Goal: Task Accomplishment & Management: Use online tool/utility

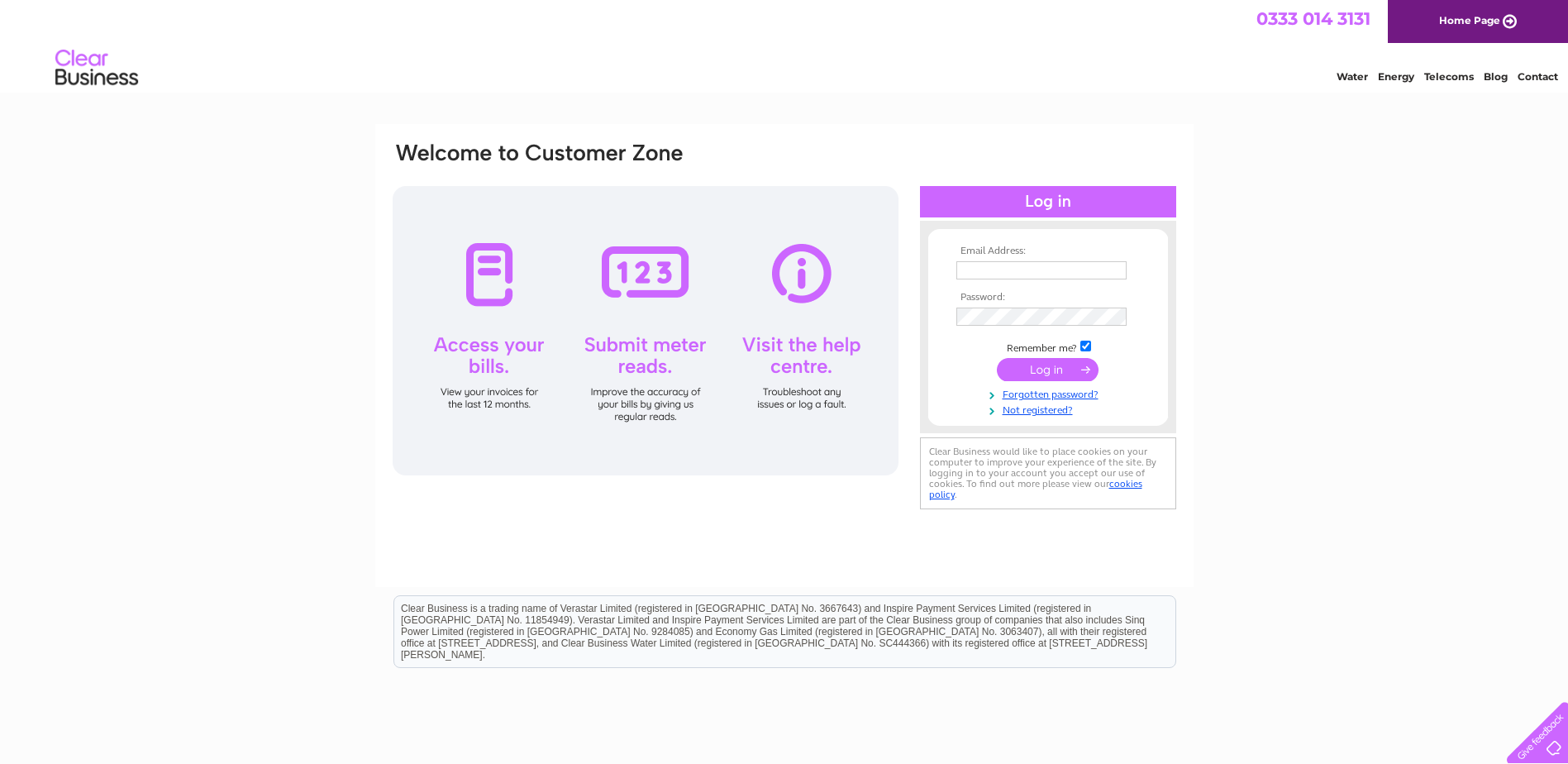
type input "[EMAIL_ADDRESS][DOMAIN_NAME]"
click at [1040, 370] on input "submit" at bounding box center [1048, 370] width 102 height 23
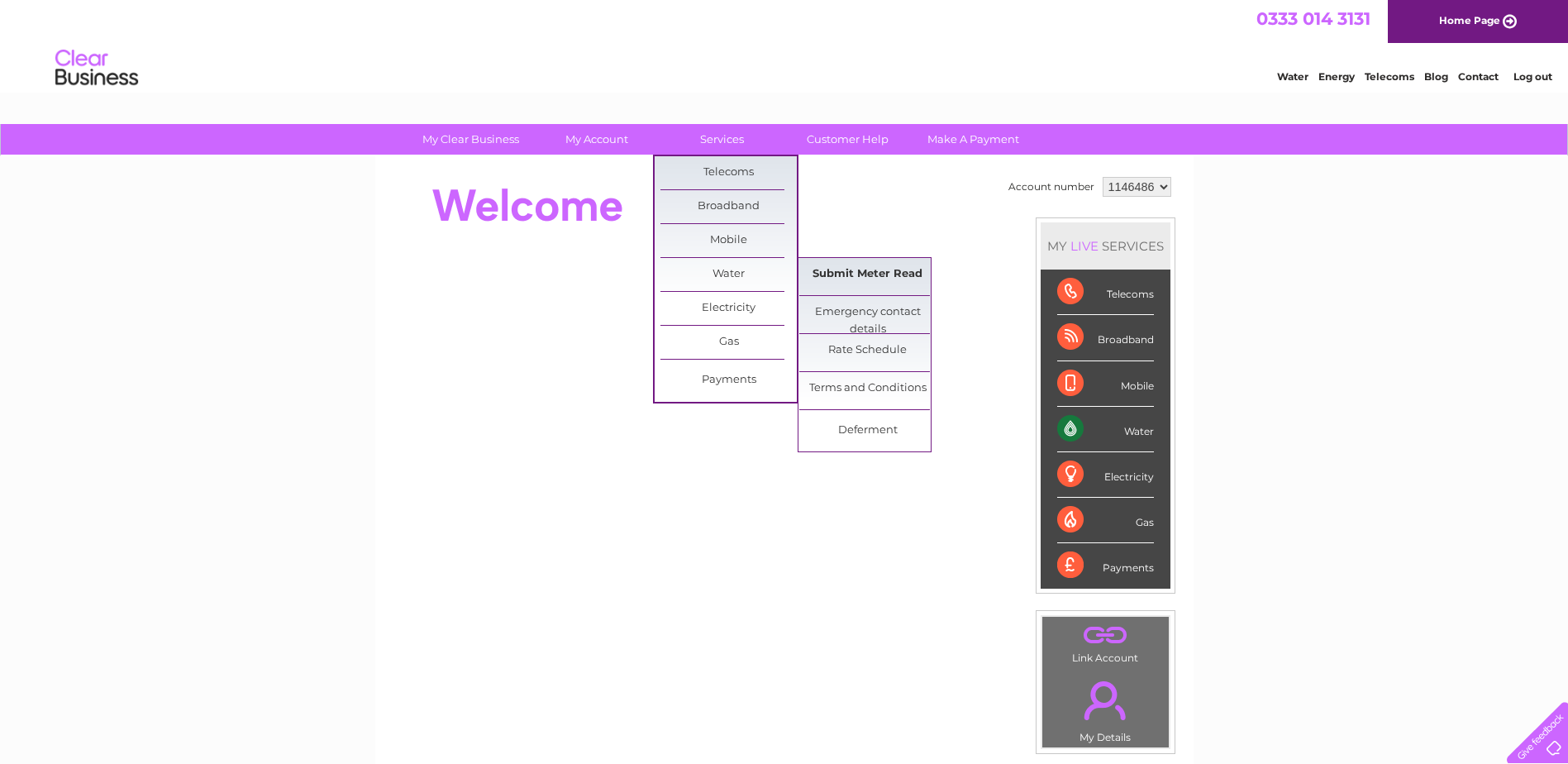
click at [870, 274] on link "Submit Meter Read" at bounding box center [868, 274] width 137 height 33
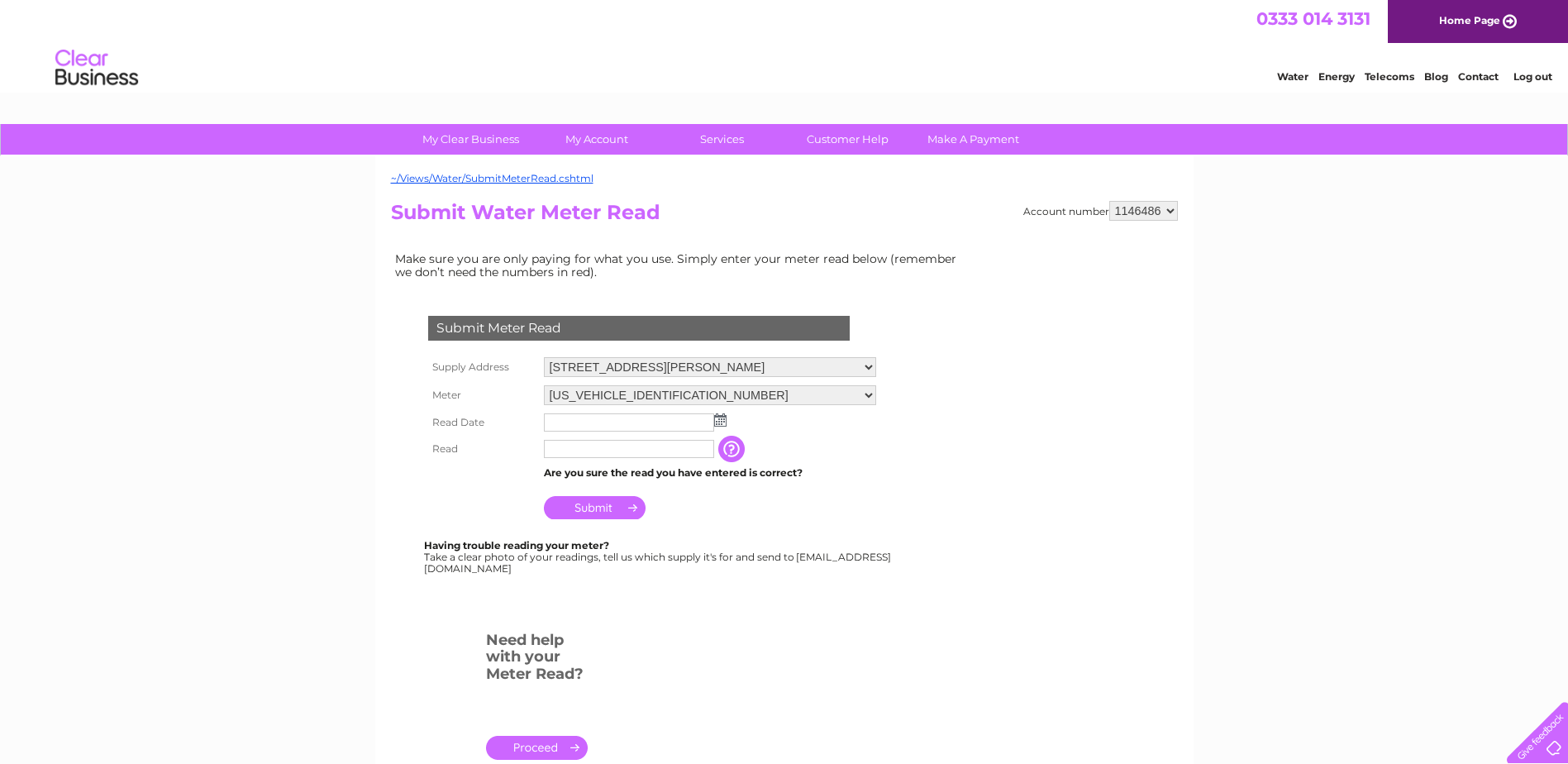
click at [725, 420] on img at bounding box center [721, 419] width 13 height 13
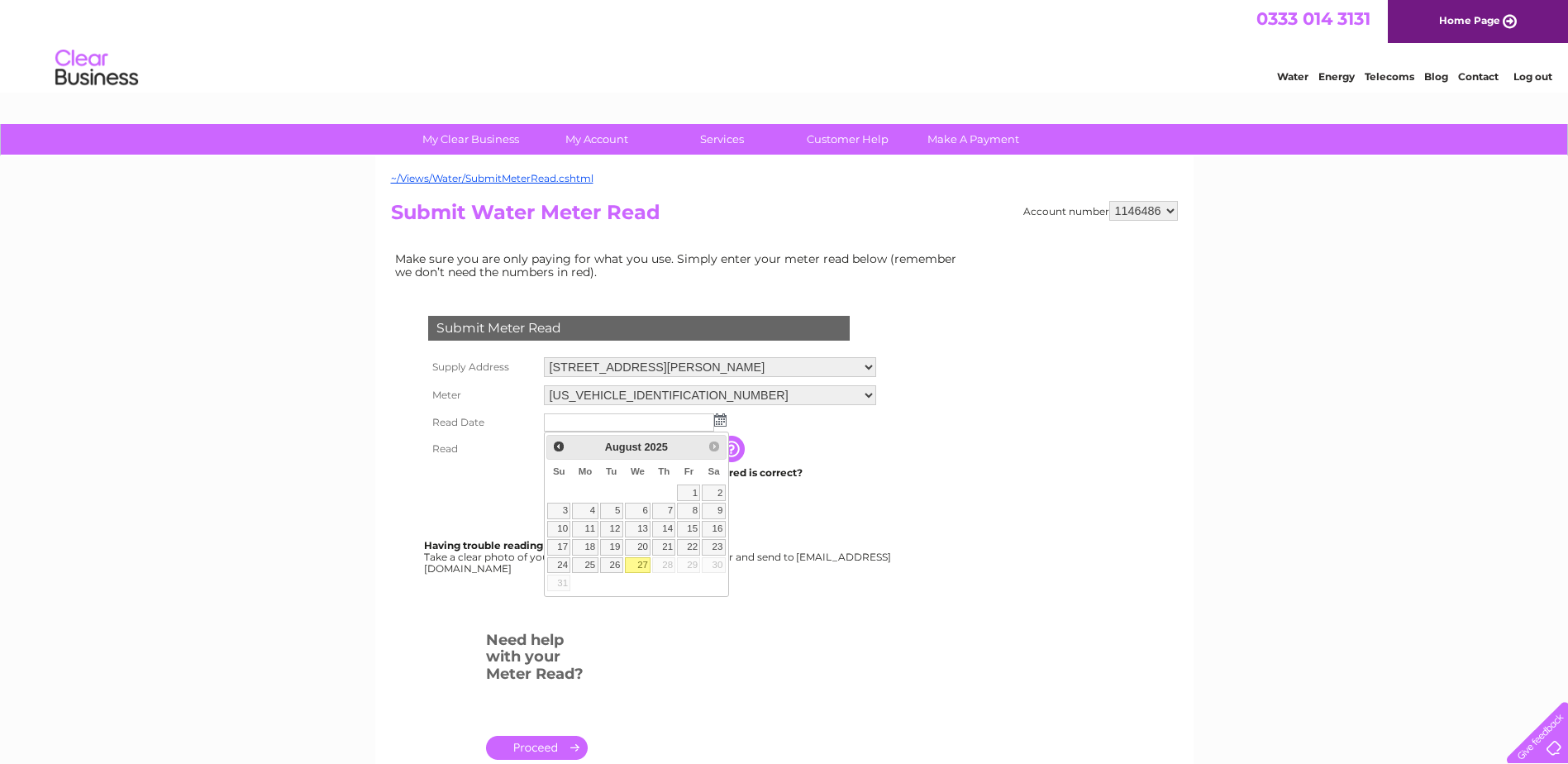
click at [645, 565] on link "27" at bounding box center [637, 565] width 26 height 16
type input "2025/08/27"
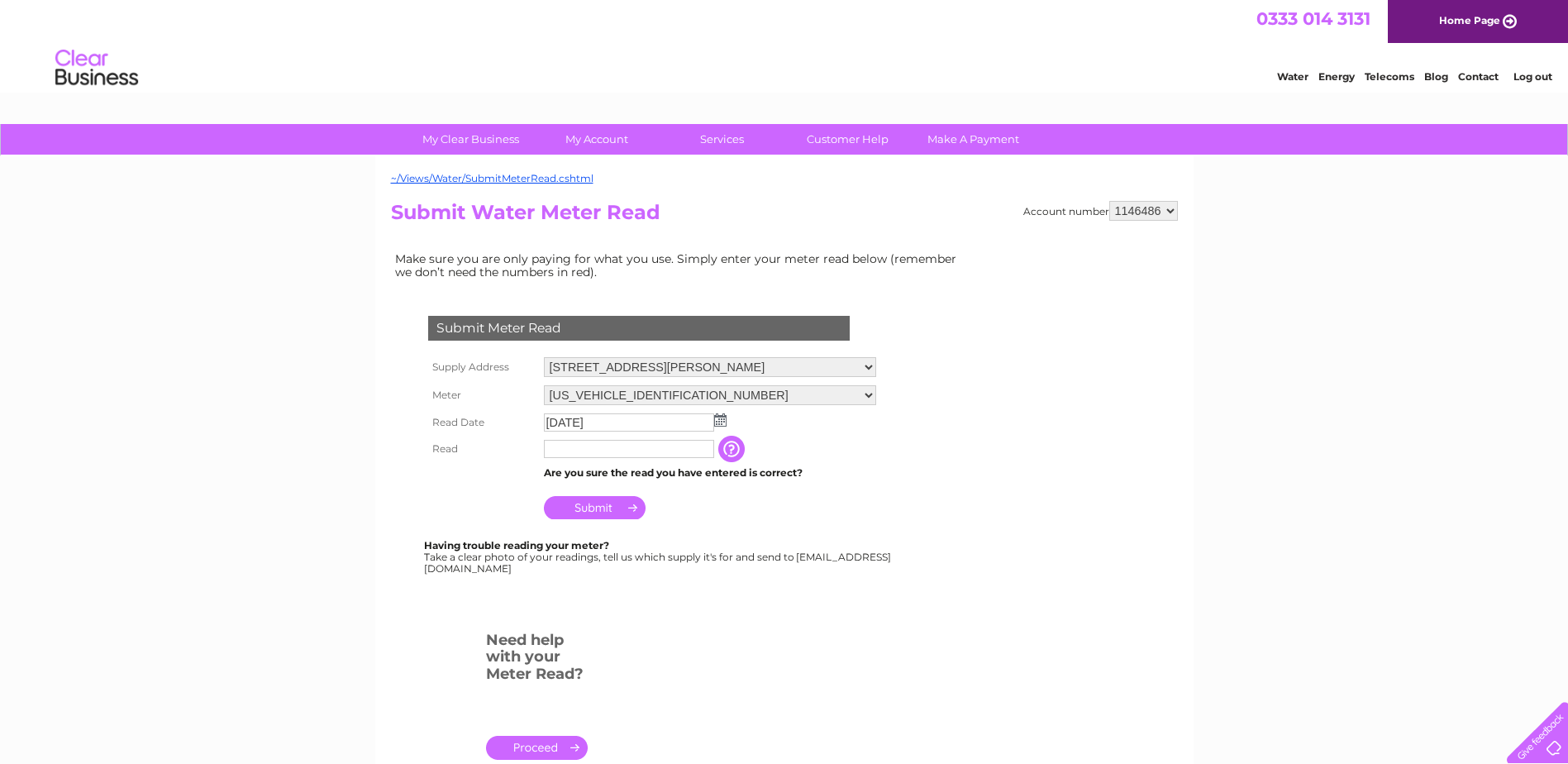
click at [593, 448] on input "text" at bounding box center [628, 449] width 170 height 18
type input "1851"
click at [591, 508] on input "Submit" at bounding box center [594, 509] width 102 height 23
